Goal: Task Accomplishment & Management: Manage account settings

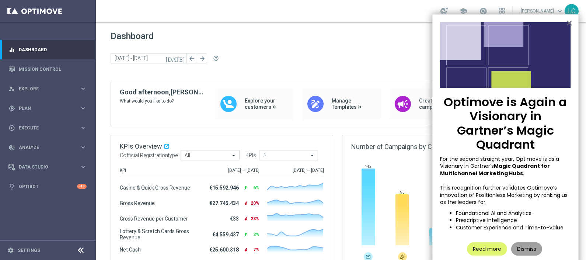
click at [520, 242] on button "Dismiss" at bounding box center [526, 248] width 31 height 13
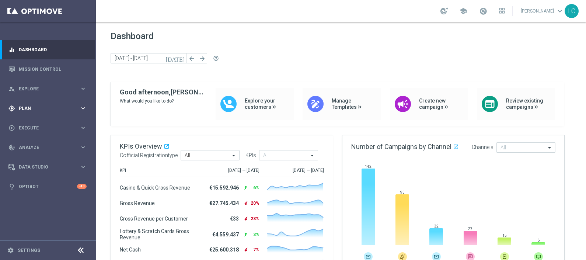
click at [7, 101] on div "gps_fixed Plan keyboard_arrow_right" at bounding box center [47, 108] width 95 height 20
click at [29, 120] on link "Target Groups" at bounding box center [47, 123] width 57 height 6
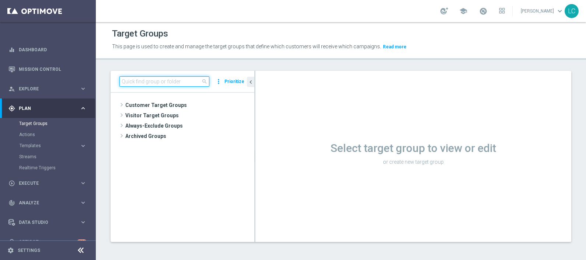
click at [166, 80] on input at bounding box center [164, 81] width 90 height 10
paste input "Active BETTING nosaldo GGR > 0 L3M modeH"
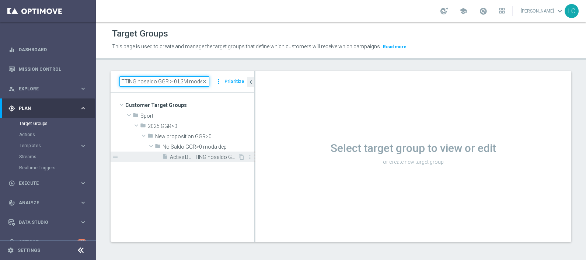
type input "Active BETTING nosaldo GGR > 0 L3M modeH"
click at [187, 157] on span "Active BETTING nosaldo GGR > 0 L3M modeH" at bounding box center [204, 157] width 68 height 6
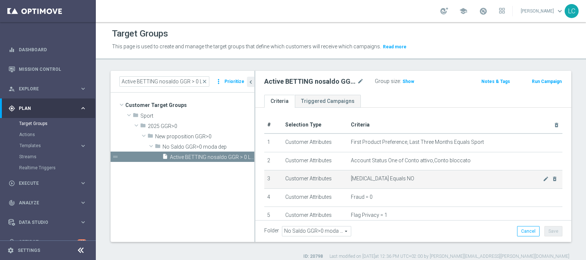
scroll to position [244, 0]
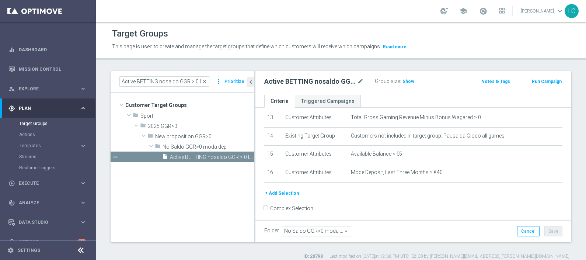
click at [285, 192] on button "+ Add Selection" at bounding box center [281, 193] width 35 height 8
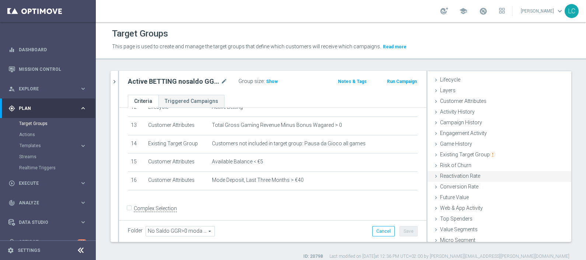
scroll to position [17, 0]
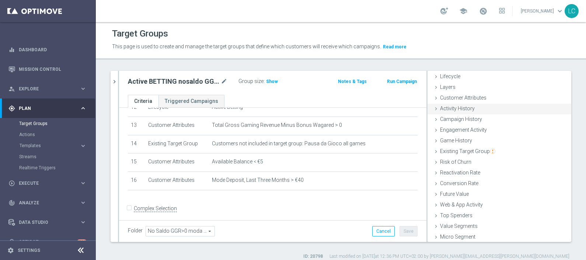
click at [470, 109] on div "Activity History done" at bounding box center [499, 109] width 144 height 11
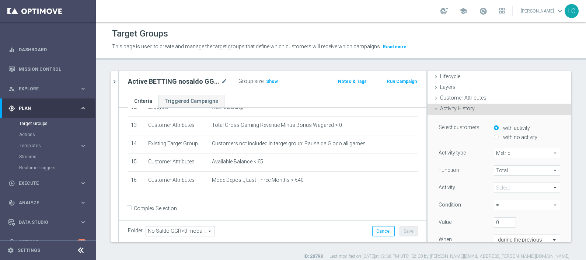
click at [496, 186] on span at bounding box center [527, 188] width 66 height 10
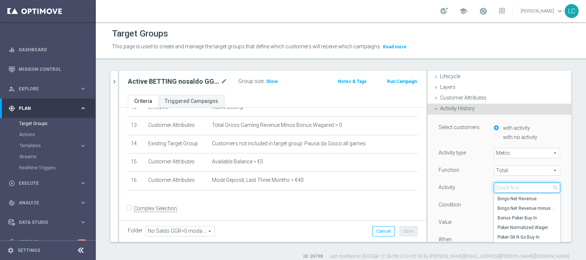
click at [496, 186] on input "search" at bounding box center [527, 187] width 66 height 10
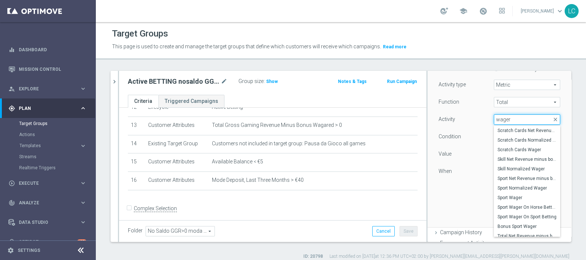
scroll to position [169, 0]
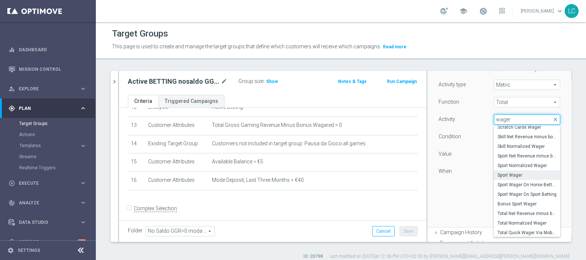
type input "wager"
click at [512, 173] on span "Sport Wager" at bounding box center [526, 175] width 59 height 6
type input "Sport Wager"
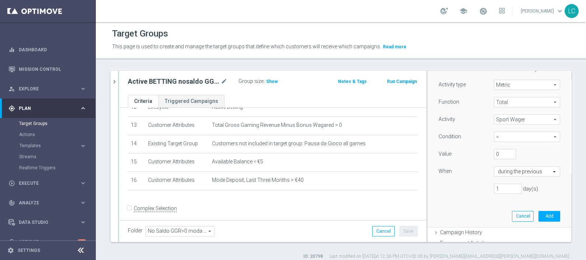
click at [498, 137] on span "=" at bounding box center [527, 137] width 66 height 10
click at [498, 194] on span "<=" at bounding box center [526, 196] width 59 height 6
type input "<="
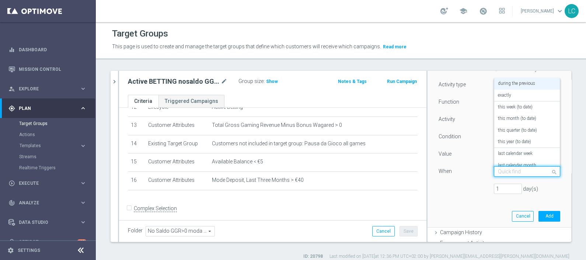
click at [510, 169] on input "text" at bounding box center [519, 171] width 43 height 7
click at [507, 95] on div "exactly" at bounding box center [527, 96] width 58 height 12
click at [515, 168] on input "text" at bounding box center [519, 171] width 43 height 7
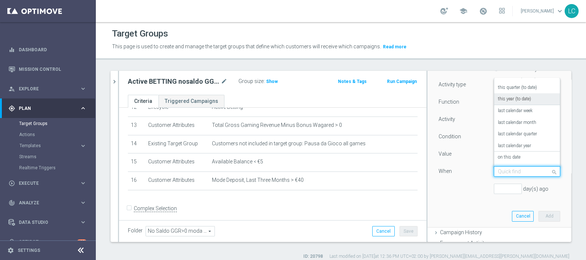
scroll to position [53, 0]
click at [504, 150] on div "on this date" at bounding box center [527, 147] width 58 height 12
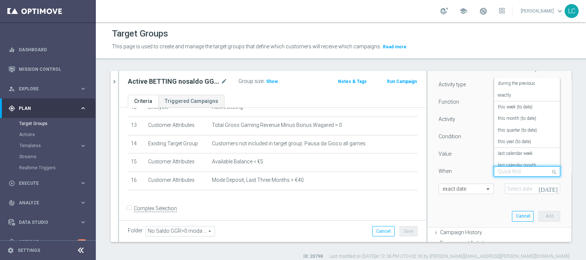
click at [502, 168] on input "text" at bounding box center [519, 171] width 43 height 7
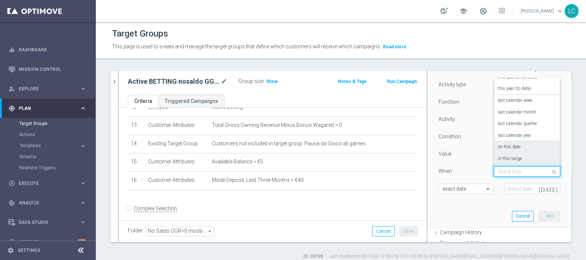
click at [503, 160] on label "in this range" at bounding box center [510, 159] width 24 height 6
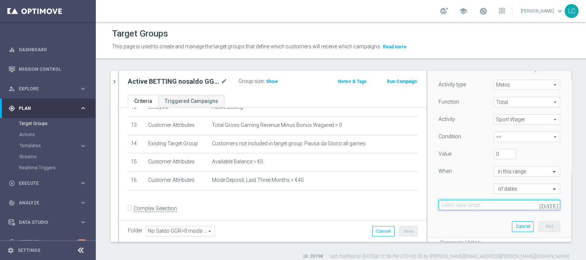
click at [481, 204] on input at bounding box center [499, 205] width 122 height 10
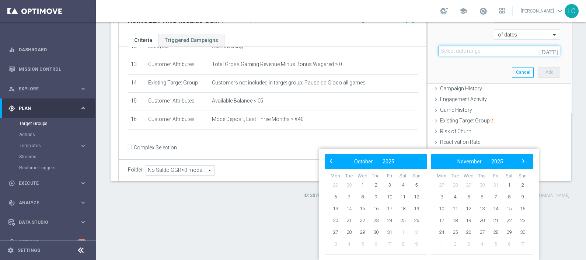
scroll to position [0, 0]
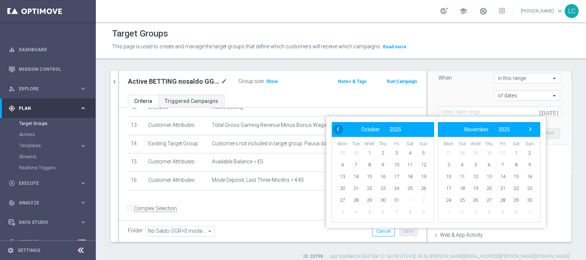
click at [337, 130] on span "‹" at bounding box center [338, 129] width 10 height 10
click at [383, 152] on span "4" at bounding box center [383, 153] width 12 height 12
click at [344, 164] on span "8" at bounding box center [342, 165] width 12 height 12
type input "[DATE] - [DATE]"
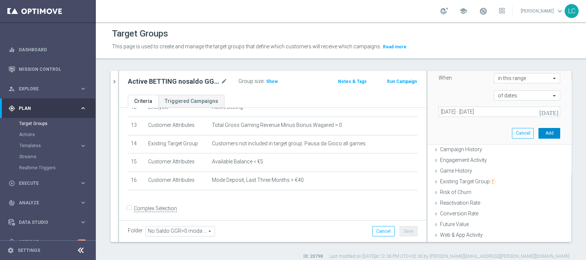
click at [538, 130] on button "Add" at bounding box center [549, 133] width 22 height 10
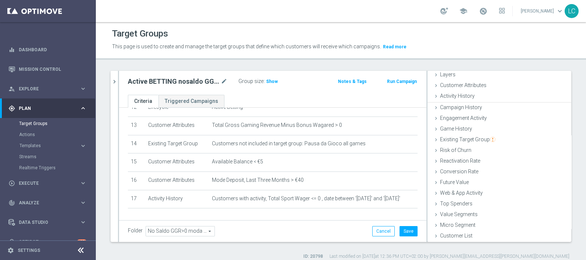
scroll to position [29, 0]
click at [272, 82] on span "Show" at bounding box center [272, 81] width 12 height 5
click at [482, 14] on span at bounding box center [483, 11] width 8 height 8
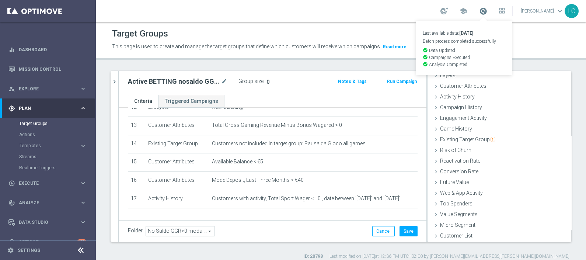
click at [482, 14] on span at bounding box center [483, 11] width 8 height 8
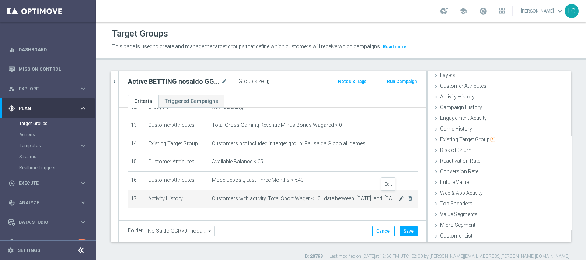
click at [398, 197] on icon "mode_edit" at bounding box center [401, 198] width 6 height 6
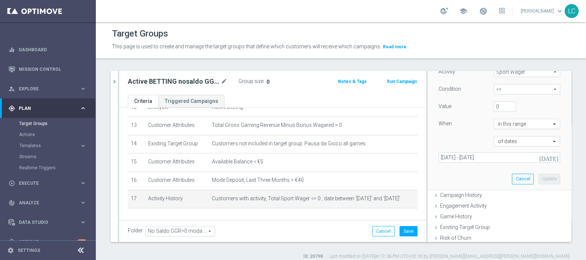
scroll to position [138, 0]
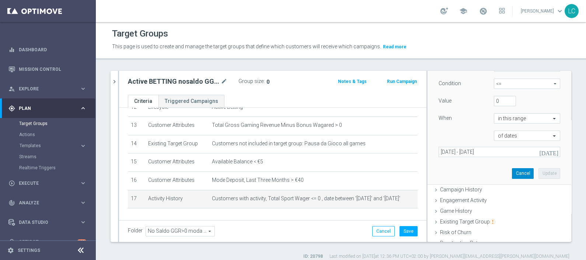
click at [515, 172] on button "Cancel" at bounding box center [523, 173] width 22 height 10
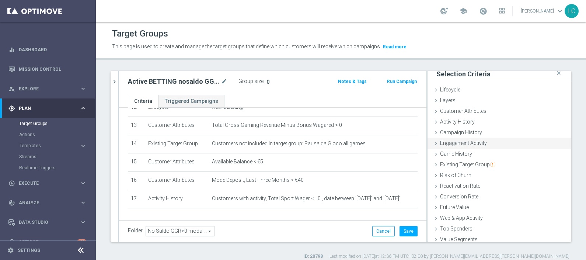
scroll to position [29, 0]
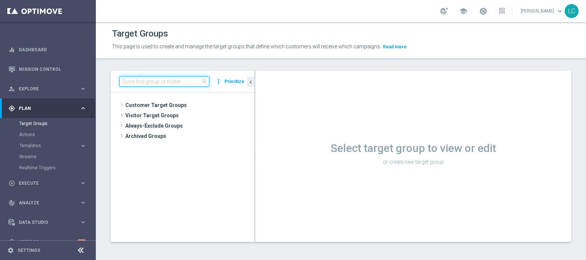
click at [185, 82] on input at bounding box center [164, 81] width 90 height 10
click at [180, 77] on input at bounding box center [164, 81] width 90 height 10
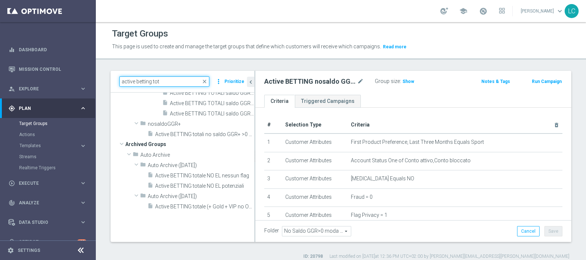
scroll to position [6, 0]
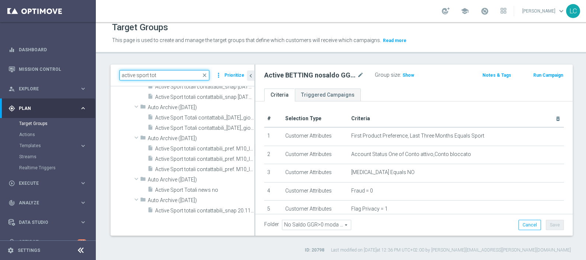
type input "active sport tot"
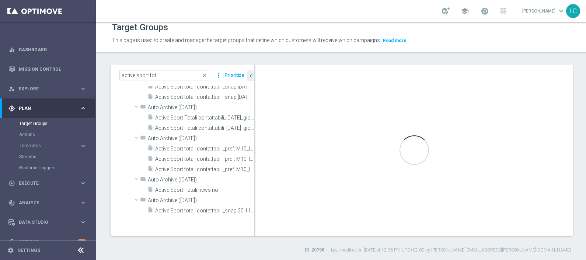
type input "Contattabilità Sport"
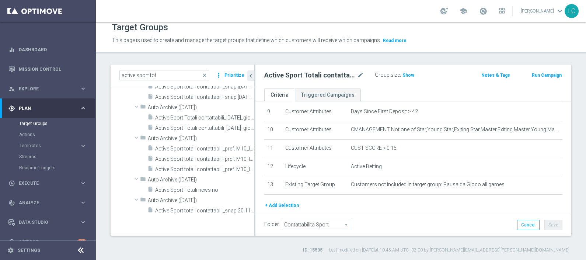
scroll to position [170, 0]
click at [278, 203] on button "+ Add Selection" at bounding box center [281, 205] width 35 height 8
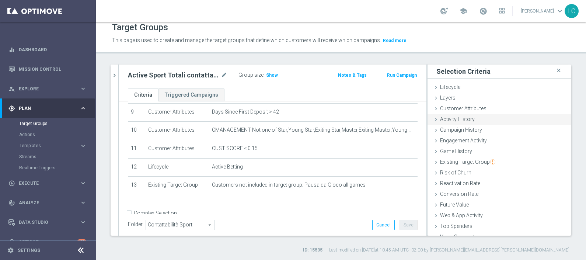
click at [462, 119] on span "Activity History" at bounding box center [457, 119] width 35 height 6
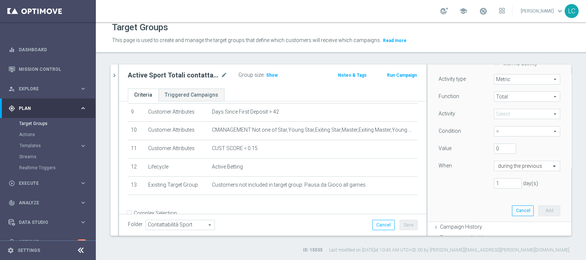
scroll to position [70, 0]
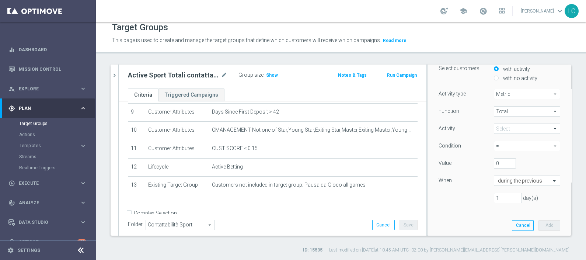
click at [495, 126] on span at bounding box center [527, 129] width 66 height 10
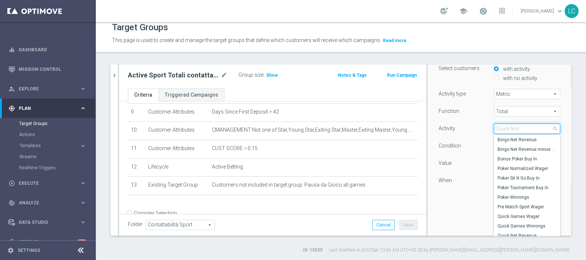
click at [495, 126] on input "search" at bounding box center [527, 128] width 66 height 10
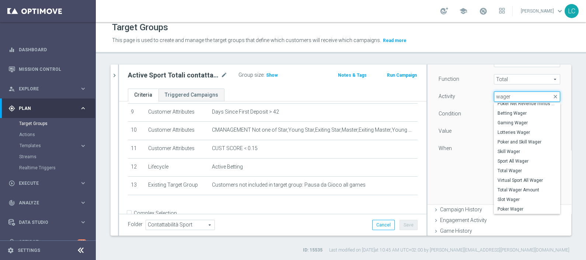
scroll to position [95, 0]
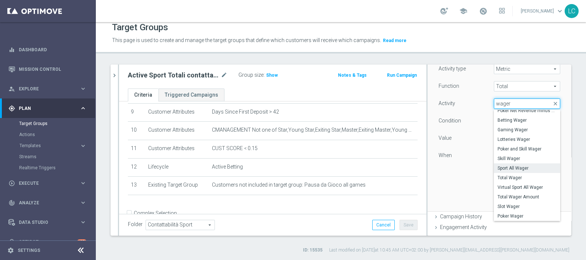
type input "wager"
click at [511, 168] on span "Sport All Wager" at bounding box center [526, 168] width 59 height 6
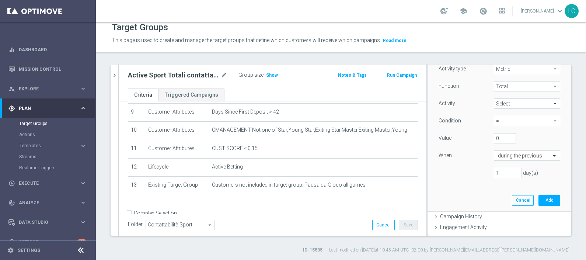
type input "Sport All Wager"
click at [504, 116] on span "=" at bounding box center [527, 121] width 66 height 10
click at [501, 131] on span "=" at bounding box center [526, 132] width 59 height 6
click at [514, 154] on input "text" at bounding box center [519, 155] width 43 height 7
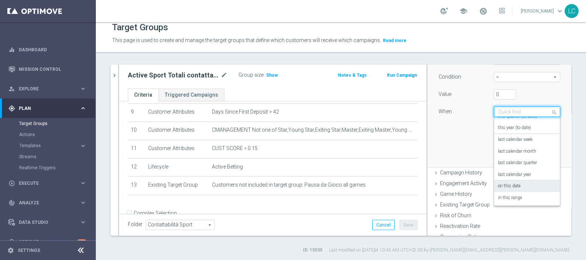
scroll to position [141, 0]
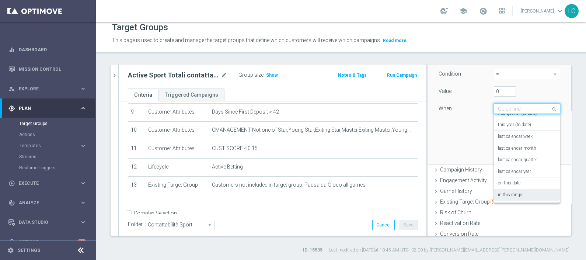
click at [501, 195] on label "in this range" at bounding box center [510, 195] width 24 height 6
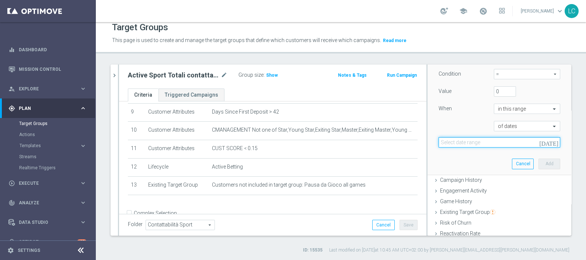
click at [474, 142] on input at bounding box center [499, 142] width 122 height 10
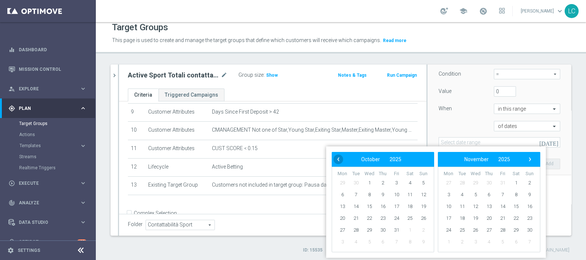
click at [342, 160] on span "‹" at bounding box center [338, 159] width 10 height 10
click at [383, 180] on span "4" at bounding box center [383, 183] width 12 height 12
click at [341, 195] on span "8" at bounding box center [342, 195] width 12 height 12
type input "[DATE] - [DATE]"
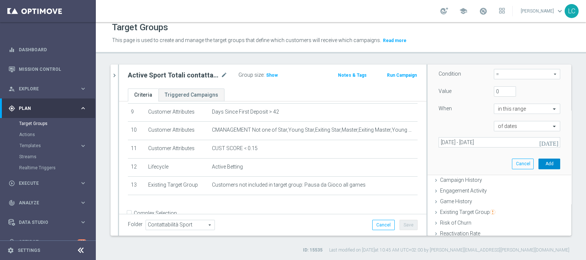
click at [538, 166] on button "Add" at bounding box center [549, 163] width 22 height 10
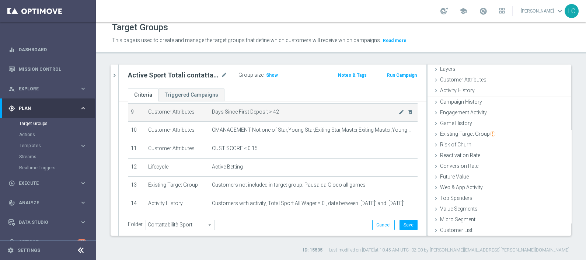
scroll to position [29, 0]
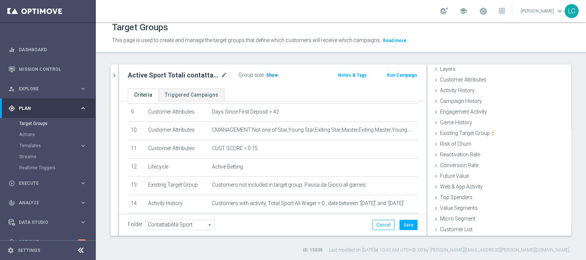
click at [273, 74] on span "Show" at bounding box center [272, 75] width 12 height 5
click at [273, 74] on p "Calculating…" at bounding box center [285, 74] width 27 height 6
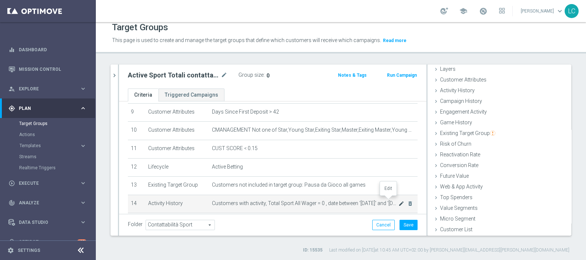
click at [398, 200] on icon "mode_edit" at bounding box center [401, 203] width 6 height 6
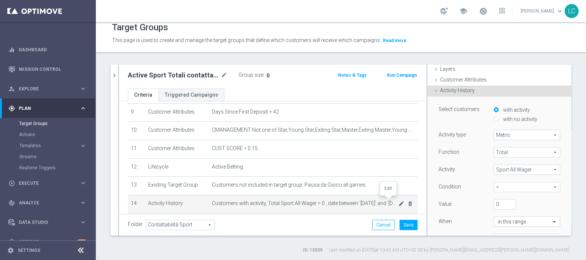
scroll to position [55, 0]
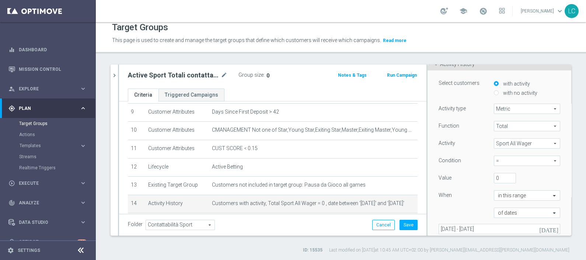
click at [514, 145] on span "Sport All Wager" at bounding box center [527, 143] width 66 height 10
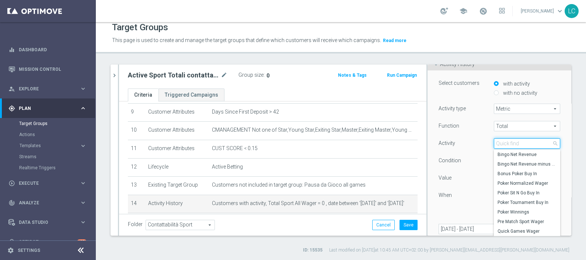
click at [514, 145] on input "search" at bounding box center [527, 143] width 66 height 10
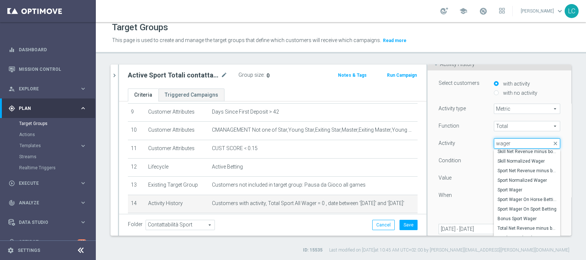
scroll to position [180, 0]
type input "wager"
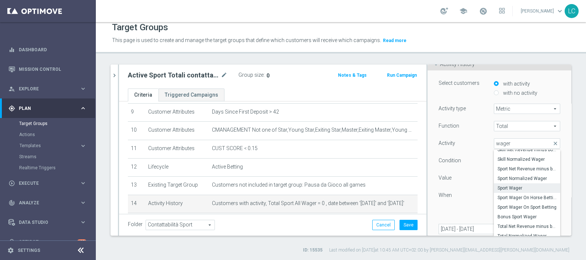
click at [512, 185] on span "Sport Wager" at bounding box center [526, 188] width 59 height 6
type input "Sport Wager"
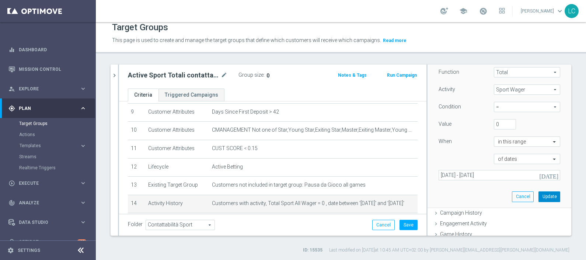
click at [538, 193] on button "Update" at bounding box center [549, 196] width 22 height 10
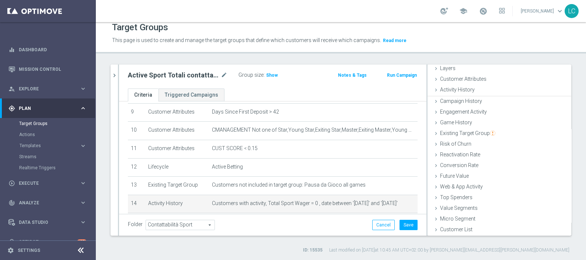
scroll to position [29, 0]
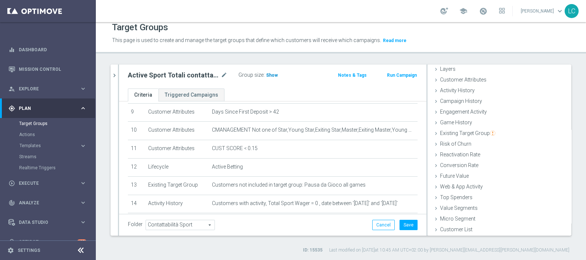
click at [268, 77] on h3 "Show" at bounding box center [271, 75] width 13 height 8
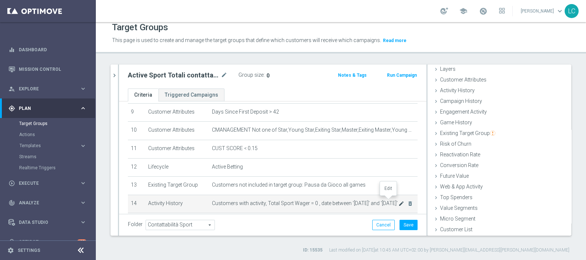
click at [398, 201] on icon "mode_edit" at bounding box center [401, 203] width 6 height 6
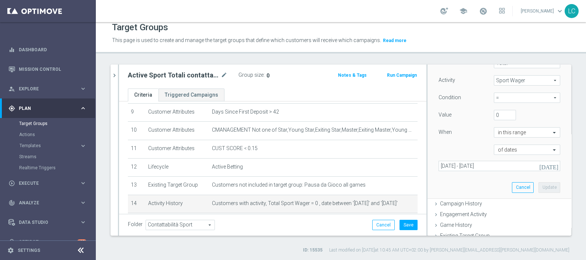
scroll to position [120, 0]
click at [506, 144] on input "text" at bounding box center [519, 147] width 43 height 7
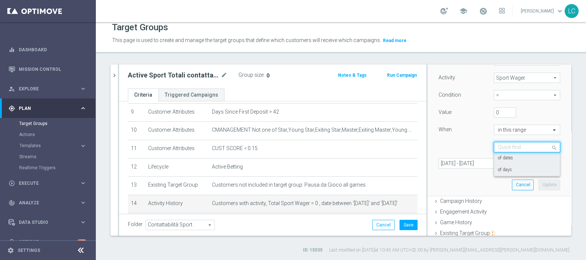
click at [498, 168] on label "of days" at bounding box center [505, 170] width 14 height 6
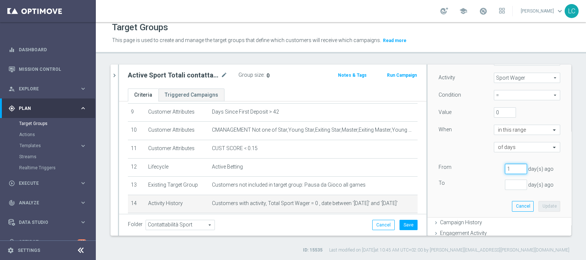
type input "1"
click at [508, 165] on input "1" at bounding box center [516, 169] width 22 height 10
click at [508, 127] on input "text" at bounding box center [519, 130] width 43 height 7
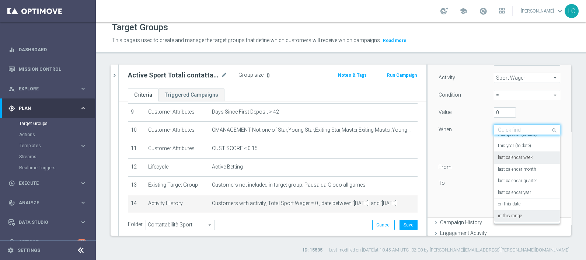
scroll to position [0, 0]
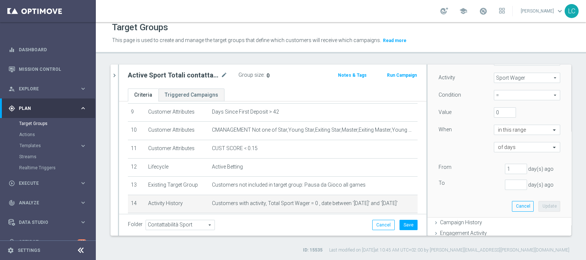
click at [456, 143] on div "of days" at bounding box center [499, 147] width 133 height 10
